Goal: Use online tool/utility: Utilize a website feature to perform a specific function

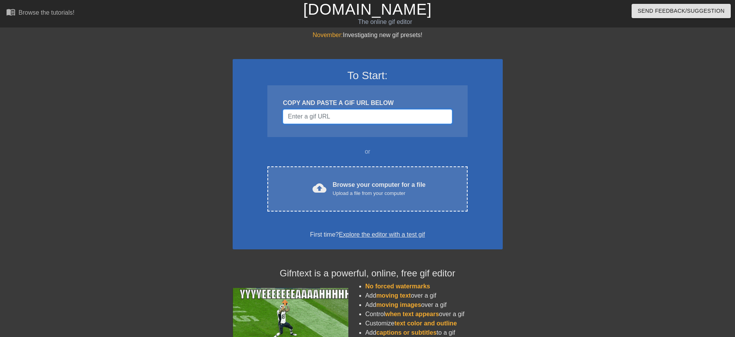
click at [419, 116] on input "Username" at bounding box center [367, 116] width 169 height 15
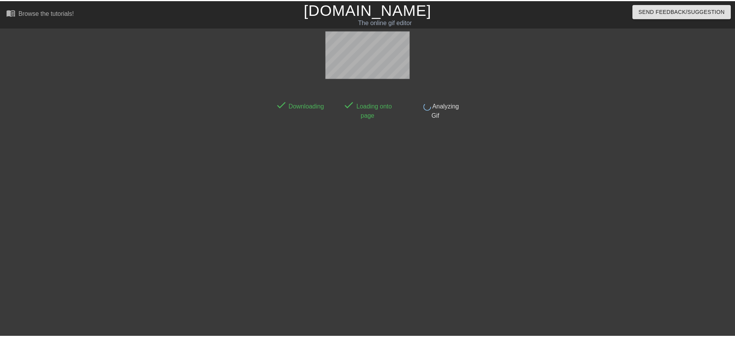
scroll to position [7, 0]
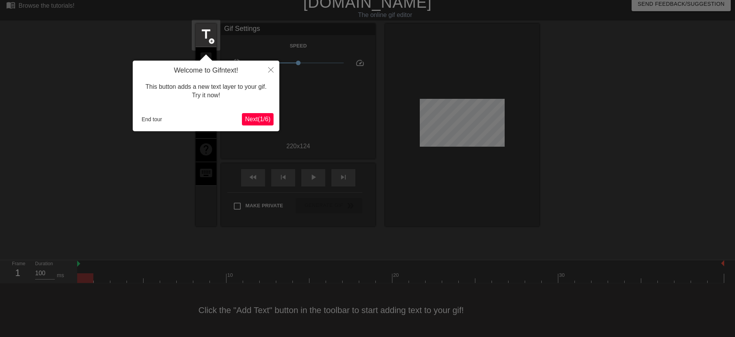
click at [563, 124] on div at bounding box center [367, 165] width 735 height 344
drag, startPoint x: 168, startPoint y: 117, endPoint x: 158, endPoint y: 119, distance: 9.8
click at [168, 117] on div "End tour" at bounding box center [190, 119] width 103 height 12
click at [158, 119] on button "End tour" at bounding box center [152, 119] width 27 height 12
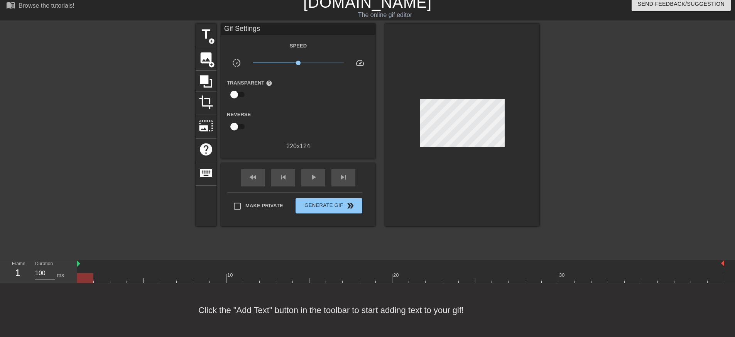
click at [149, 153] on div at bounding box center [129, 140] width 116 height 232
click at [205, 61] on span "image" at bounding box center [206, 58] width 15 height 15
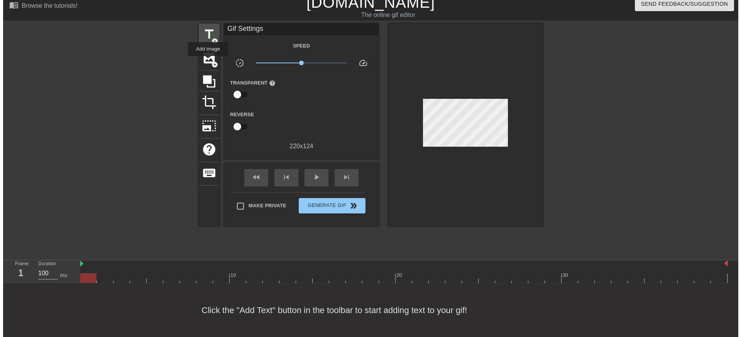
scroll to position [0, 0]
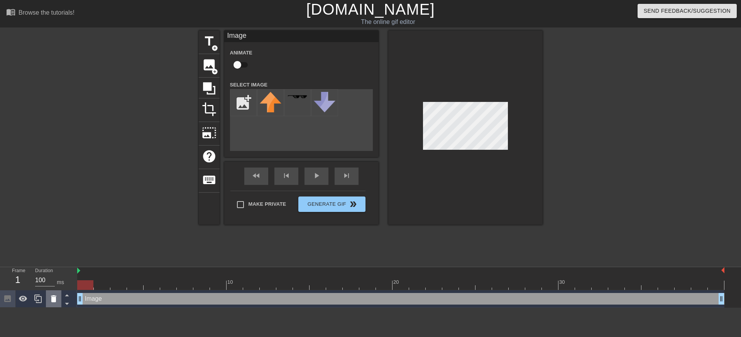
click at [52, 296] on icon at bounding box center [53, 298] width 5 height 7
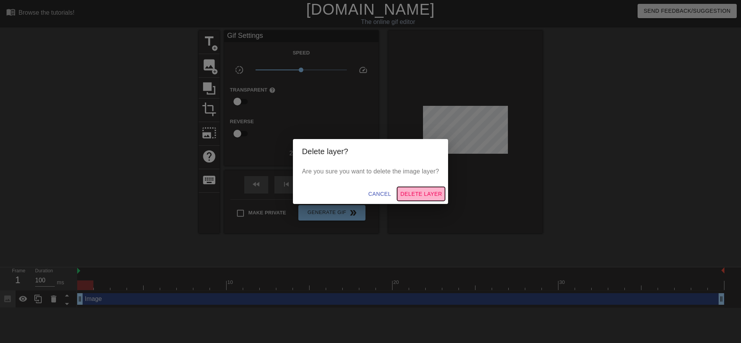
click at [421, 192] on span "Delete Layer" at bounding box center [421, 194] width 42 height 10
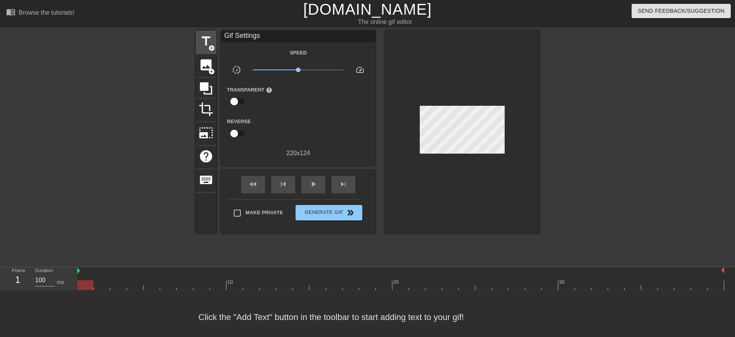
click at [206, 41] on span "title" at bounding box center [206, 41] width 15 height 15
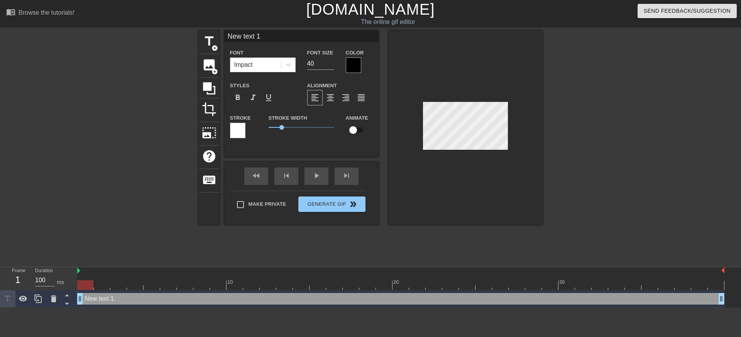
scroll to position [1, 1]
type input "N"
type textarea "N"
type input "Ni"
type textarea "Ni"
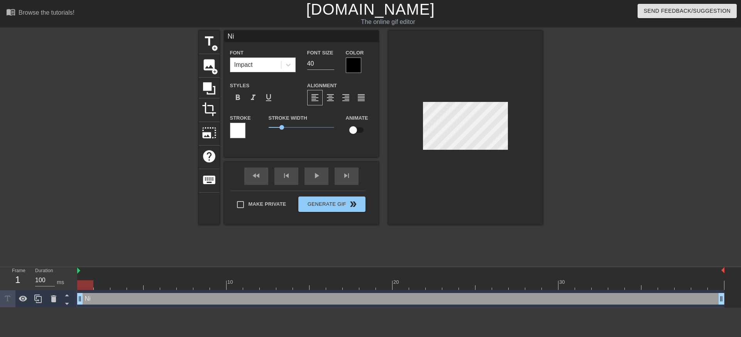
type input "Nic"
type textarea "Nic"
type input "[PERSON_NAME]"
type textarea "[PERSON_NAME]"
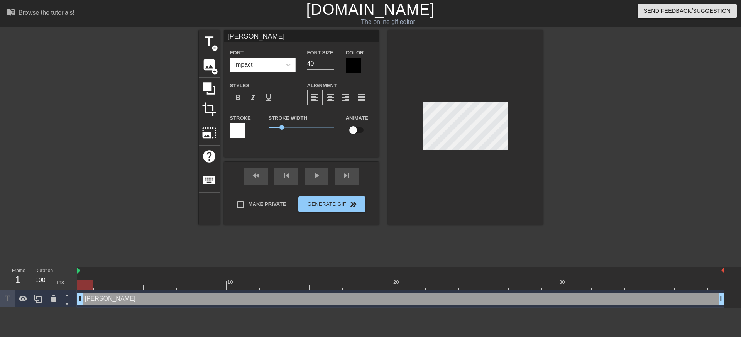
click at [361, 69] on div at bounding box center [353, 65] width 15 height 15
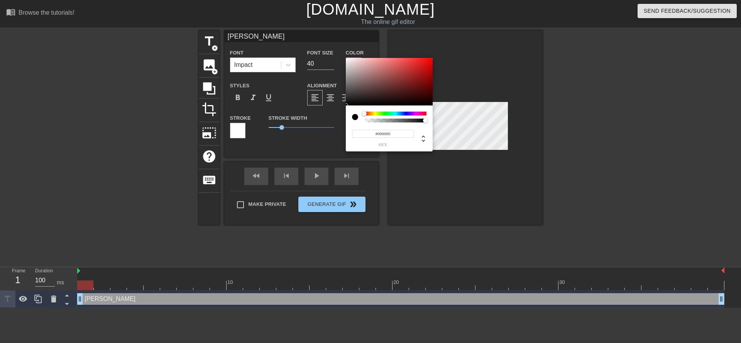
click at [384, 113] on div at bounding box center [395, 114] width 62 height 4
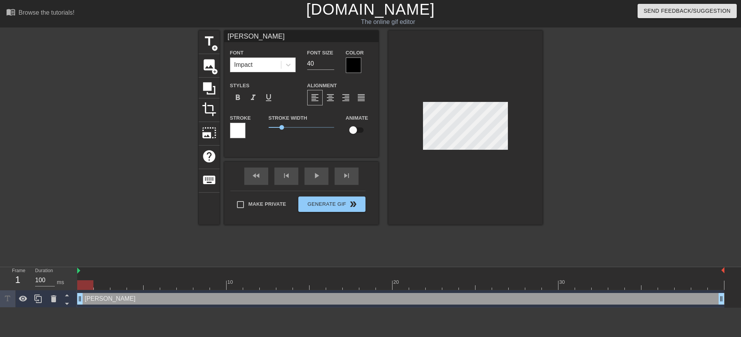
click at [349, 59] on div at bounding box center [353, 65] width 15 height 15
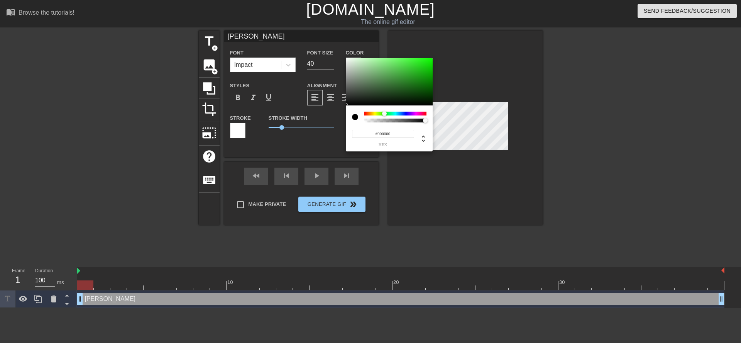
click at [384, 112] on div at bounding box center [395, 114] width 62 height 4
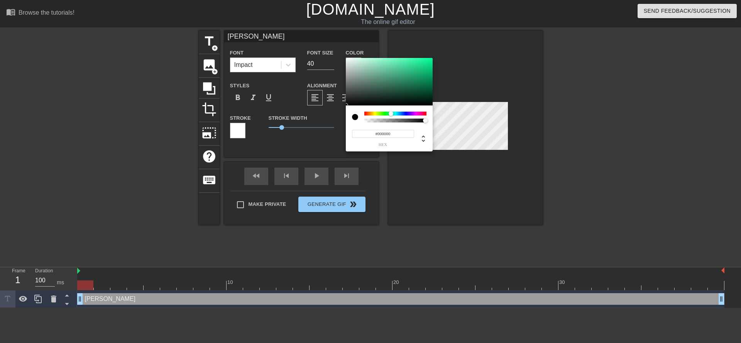
click at [391, 112] on div at bounding box center [395, 114] width 62 height 4
drag, startPoint x: 396, startPoint y: 85, endPoint x: 393, endPoint y: 73, distance: 12.8
click at [396, 83] on div at bounding box center [389, 82] width 87 height 48
drag, startPoint x: 393, startPoint y: 73, endPoint x: 434, endPoint y: 54, distance: 45.3
click at [435, 54] on div "#00FF9A hex" at bounding box center [370, 171] width 741 height 343
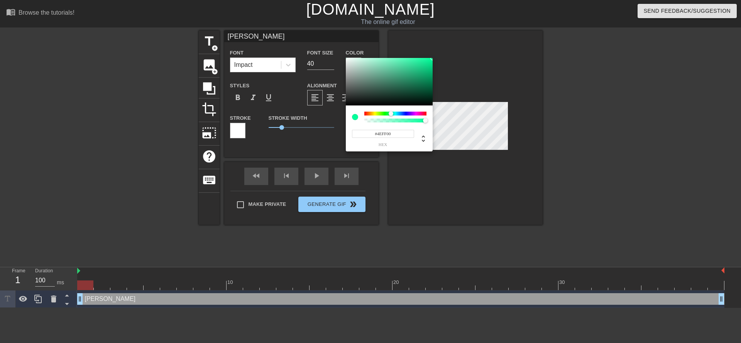
click at [382, 115] on div at bounding box center [395, 114] width 62 height 4
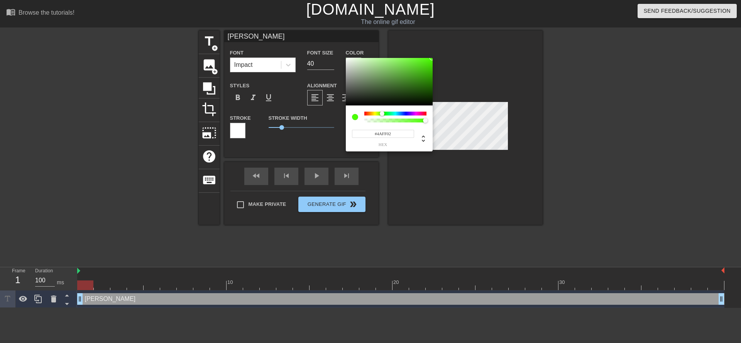
drag, startPoint x: 419, startPoint y: 73, endPoint x: 432, endPoint y: 54, distance: 22.5
click at [432, 54] on div "#4AFF02 hex" at bounding box center [370, 171] width 741 height 343
type input "#0268FF"
click at [401, 112] on div at bounding box center [395, 114] width 62 height 4
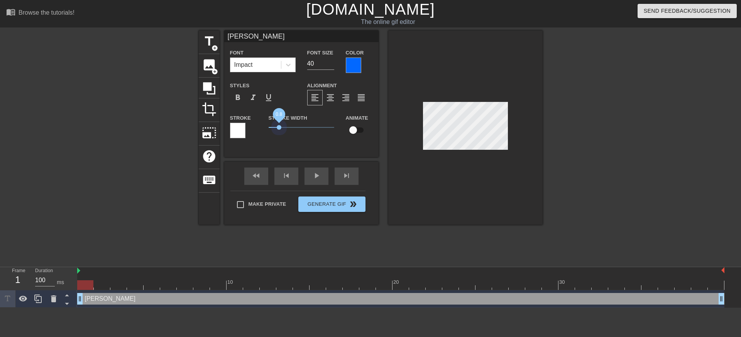
drag, startPoint x: 280, startPoint y: 129, endPoint x: 229, endPoint y: 127, distance: 51.4
click at [231, 127] on div "Stroke Stroke Width 0.8 Animate" at bounding box center [301, 129] width 154 height 32
click at [323, 65] on input "40" at bounding box center [320, 64] width 27 height 12
click at [332, 67] on input "39" at bounding box center [320, 64] width 27 height 12
click at [332, 66] on input "38" at bounding box center [320, 64] width 27 height 12
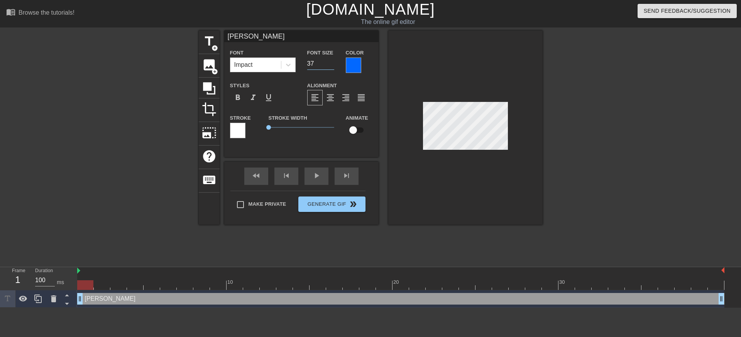
click at [332, 66] on input "37" at bounding box center [320, 64] width 27 height 12
click at [332, 66] on input "36" at bounding box center [320, 64] width 27 height 12
click at [332, 66] on input "35" at bounding box center [320, 64] width 27 height 12
click at [332, 66] on input "34" at bounding box center [320, 64] width 27 height 12
click at [332, 66] on input "33" at bounding box center [320, 64] width 27 height 12
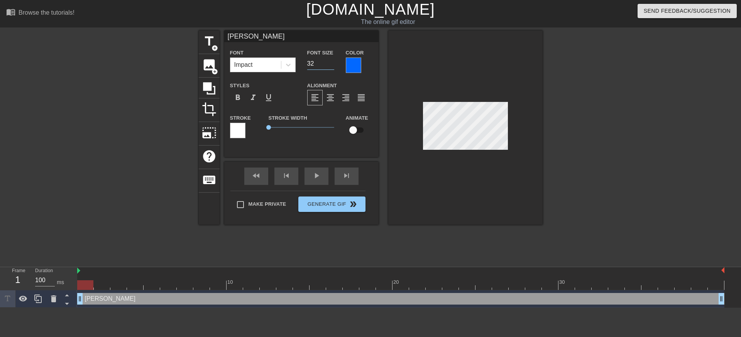
type input "32"
click at [332, 66] on input "32" at bounding box center [320, 64] width 27 height 12
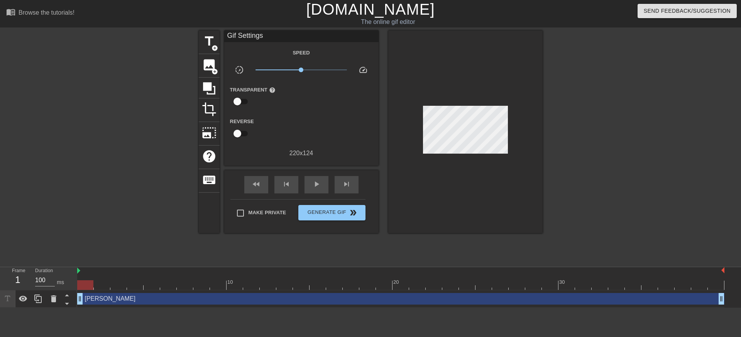
click at [456, 189] on div at bounding box center [465, 131] width 154 height 203
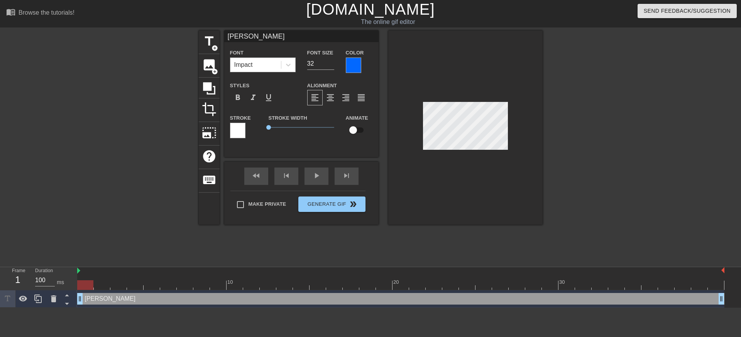
click at [251, 65] on div "Impact" at bounding box center [243, 64] width 19 height 9
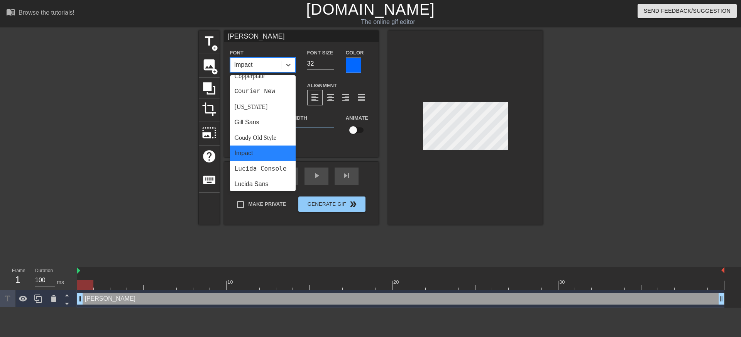
scroll to position [276, 0]
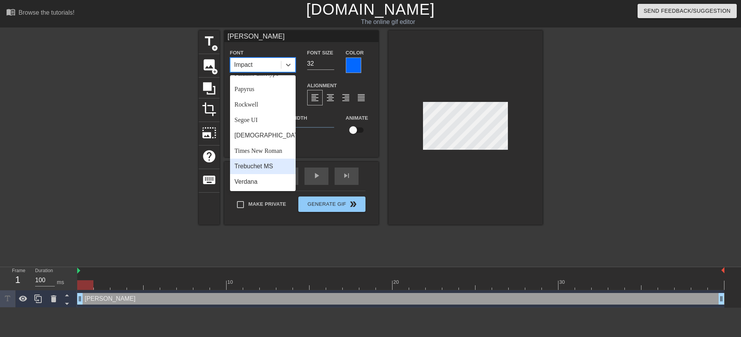
click at [266, 144] on div "Times New Roman" at bounding box center [263, 150] width 66 height 15
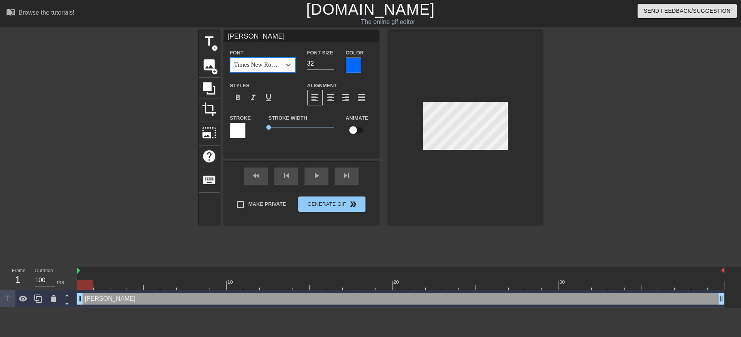
click at [442, 182] on div at bounding box center [465, 127] width 154 height 194
click at [507, 186] on div at bounding box center [465, 127] width 154 height 194
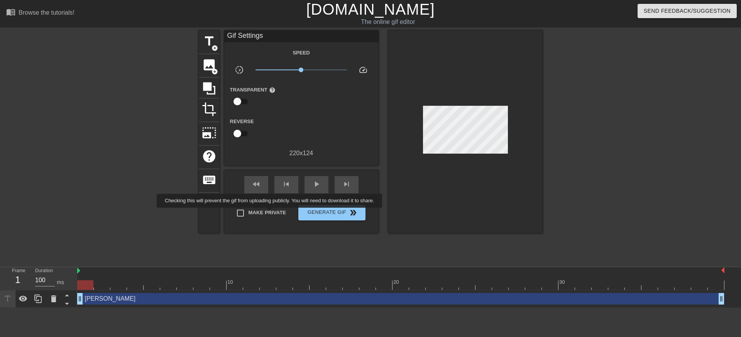
click at [276, 213] on span "Make Private" at bounding box center [268, 213] width 38 height 8
click at [249, 213] on input "Make Private" at bounding box center [240, 213] width 16 height 16
checkbox input "true"
click at [325, 214] on span "Generate Gif double_arrow" at bounding box center [331, 212] width 61 height 9
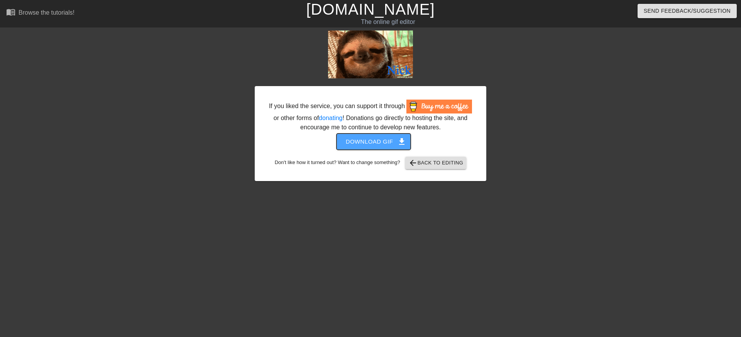
click at [398, 146] on span "get_app" at bounding box center [401, 141] width 9 height 9
